Goal: Task Accomplishment & Management: Use online tool/utility

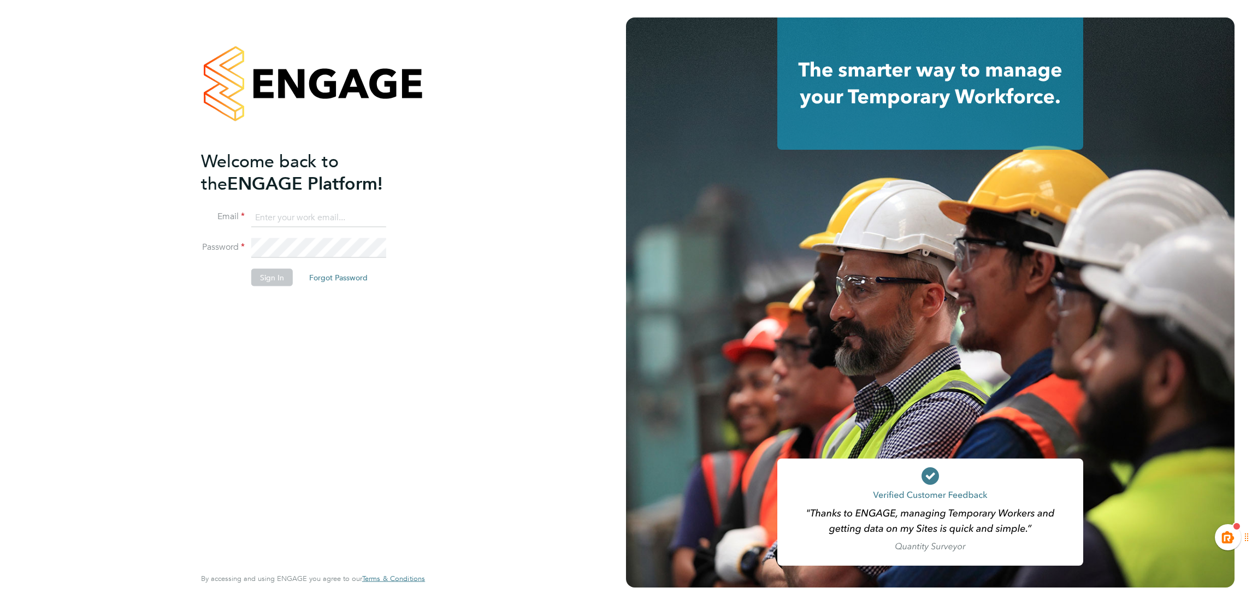
type input "kiera.troutt@buildrec.com"
click at [276, 285] on button "Sign In" at bounding box center [272, 277] width 42 height 17
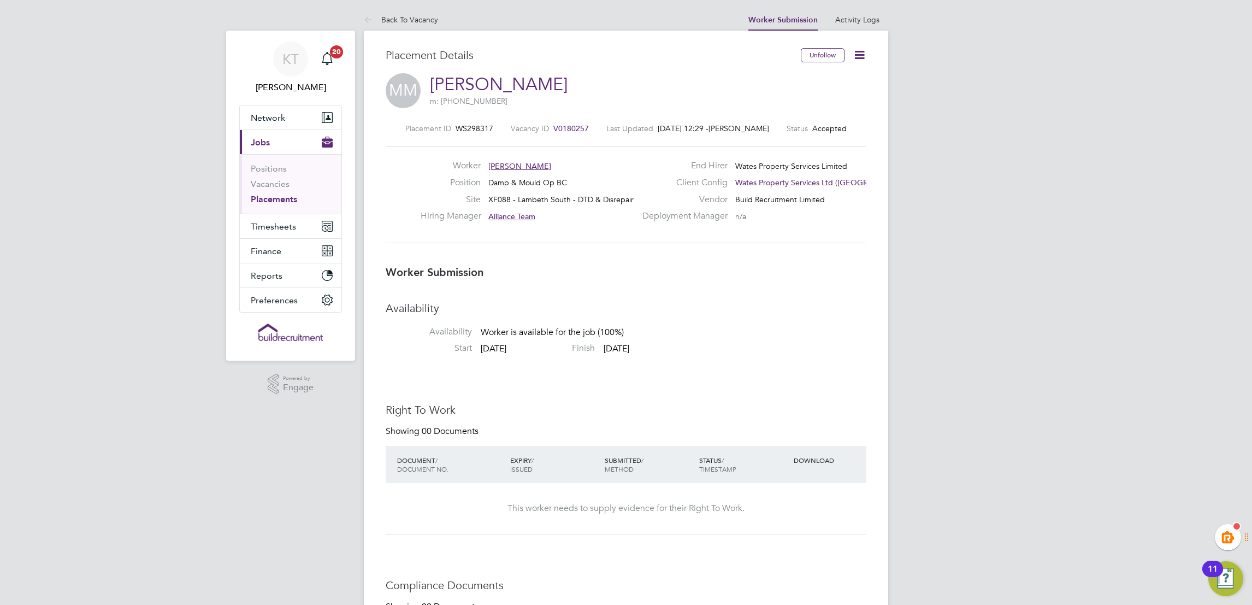
click at [858, 61] on icon at bounding box center [860, 55] width 14 height 14
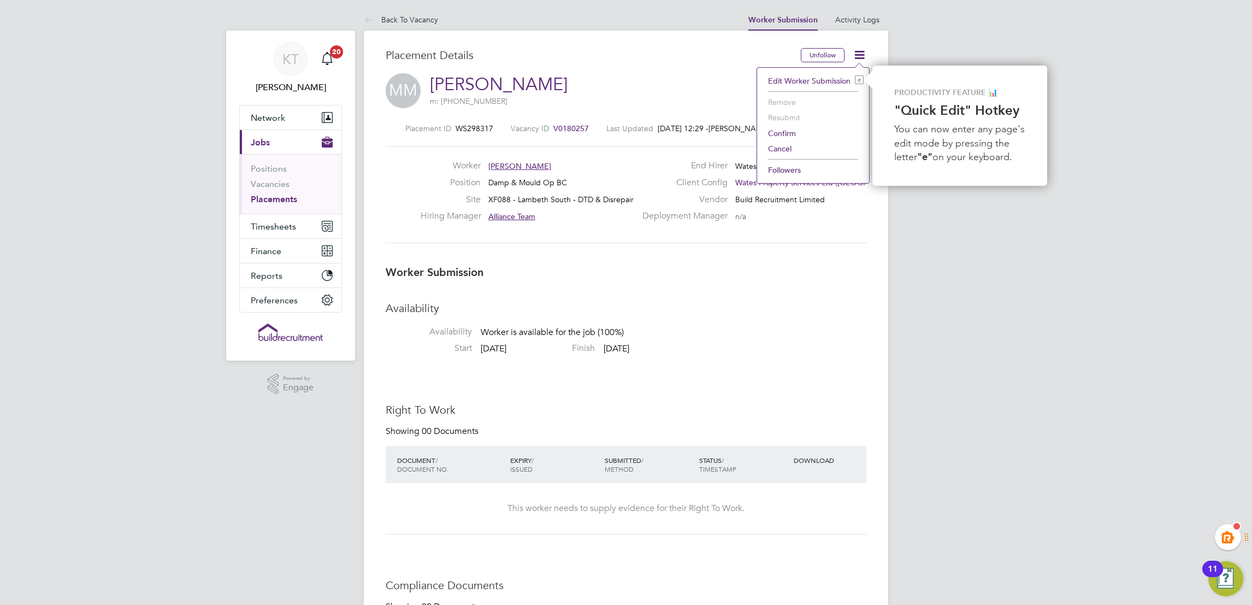
click at [781, 133] on li "Confirm" at bounding box center [813, 133] width 101 height 15
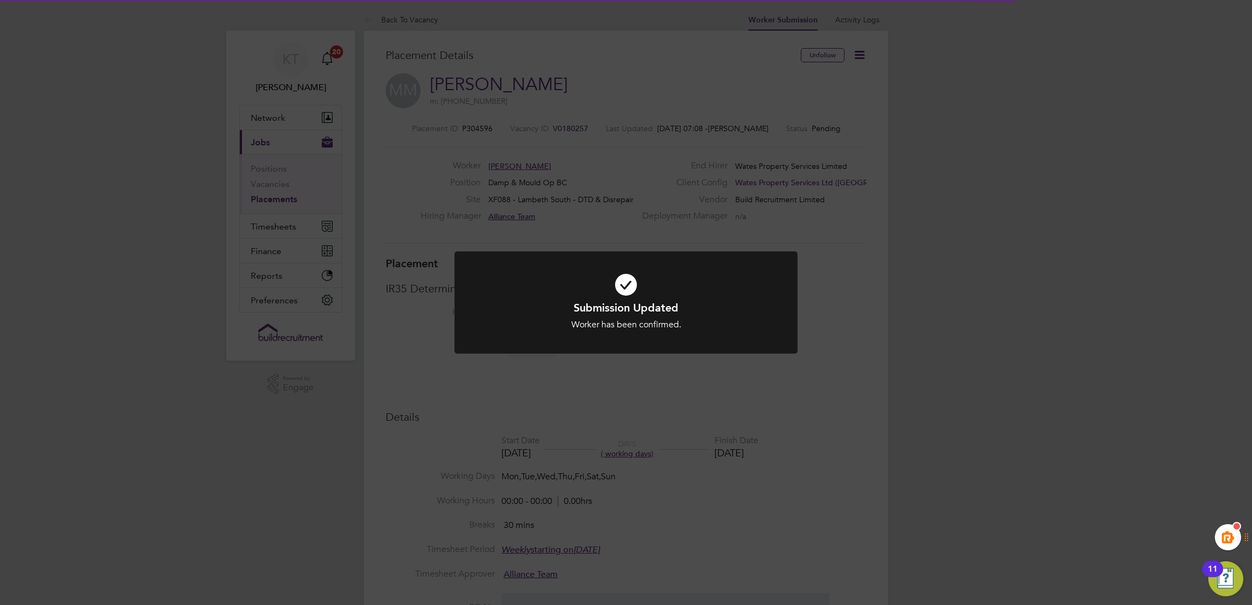
scroll to position [10, 80]
click at [953, 358] on div "Submission Updated Worker has been confirmed. Cancel Okay" at bounding box center [626, 302] width 1252 height 605
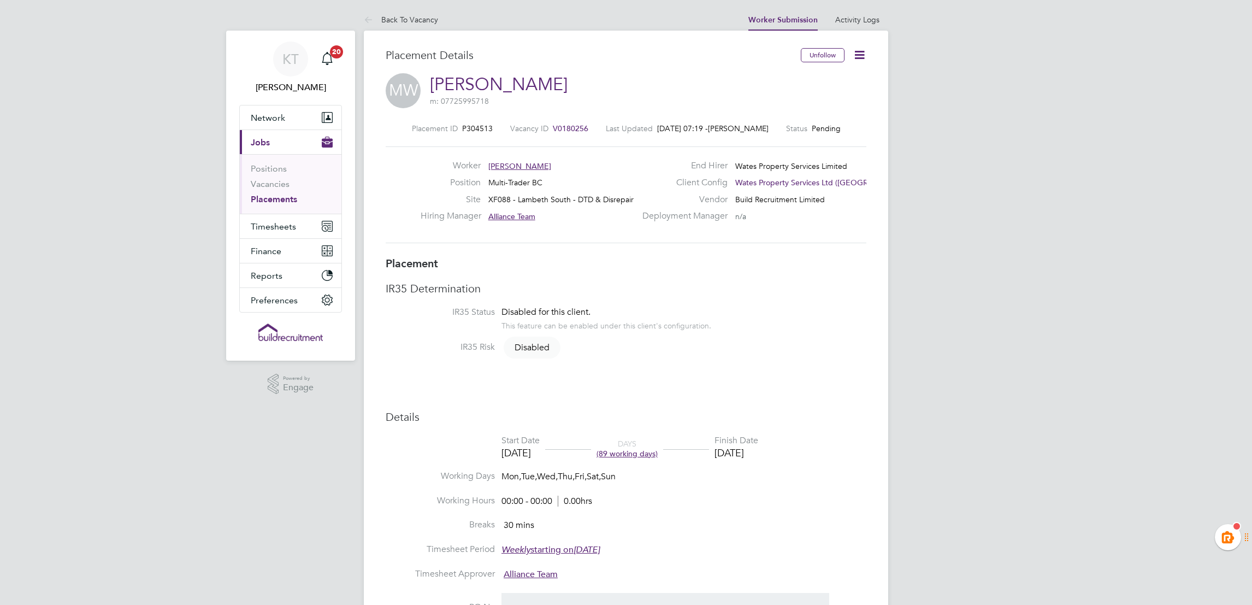
click at [856, 54] on icon at bounding box center [860, 55] width 14 height 14
click at [987, 161] on div "KT [PERSON_NAME] Notifications 20 Applications: Network Team Members Businesses…" at bounding box center [626, 578] width 1252 height 1156
